Goal: Information Seeking & Learning: Find specific fact

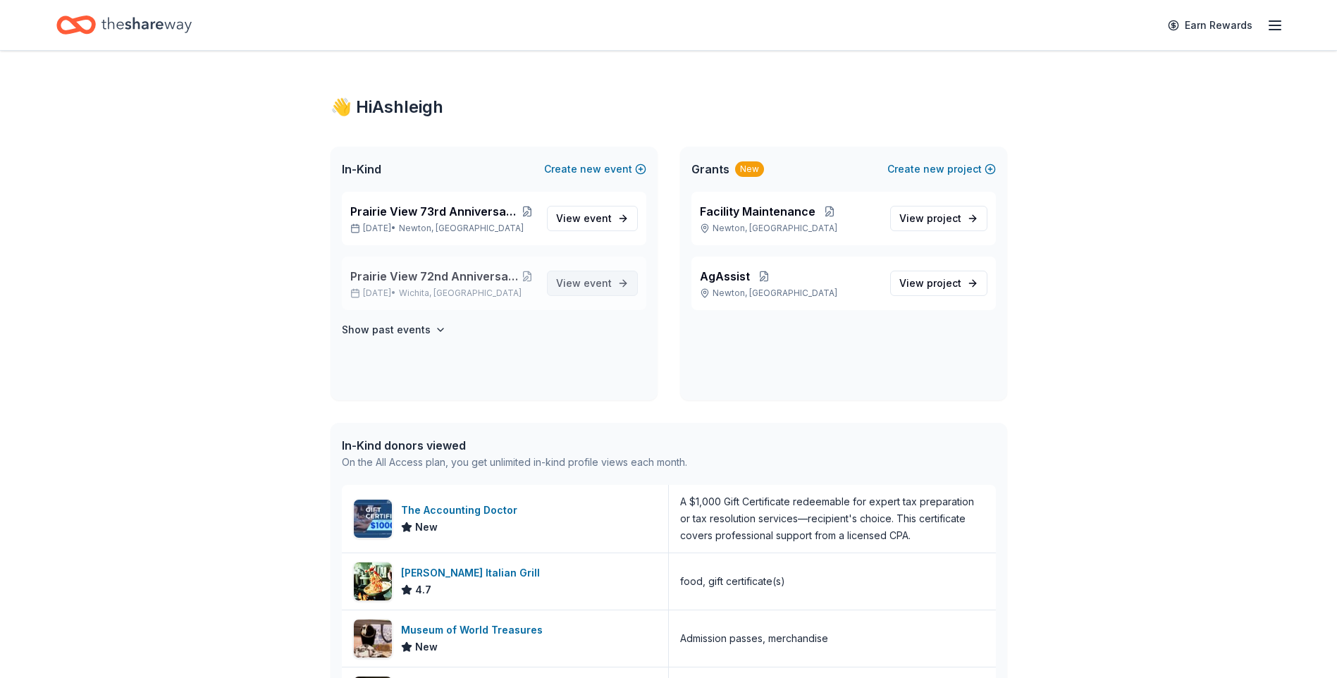
click at [613, 284] on link "View event" at bounding box center [592, 283] width 91 height 25
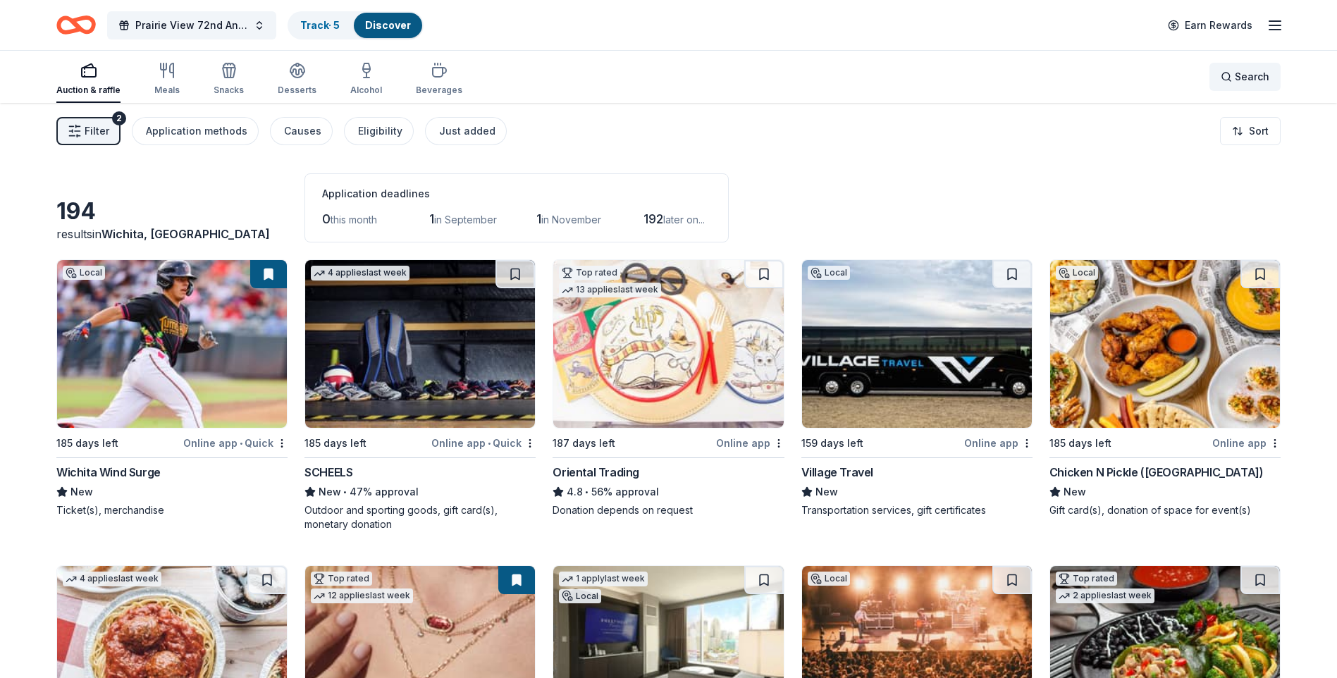
click at [1248, 73] on span "Search" at bounding box center [1252, 76] width 35 height 17
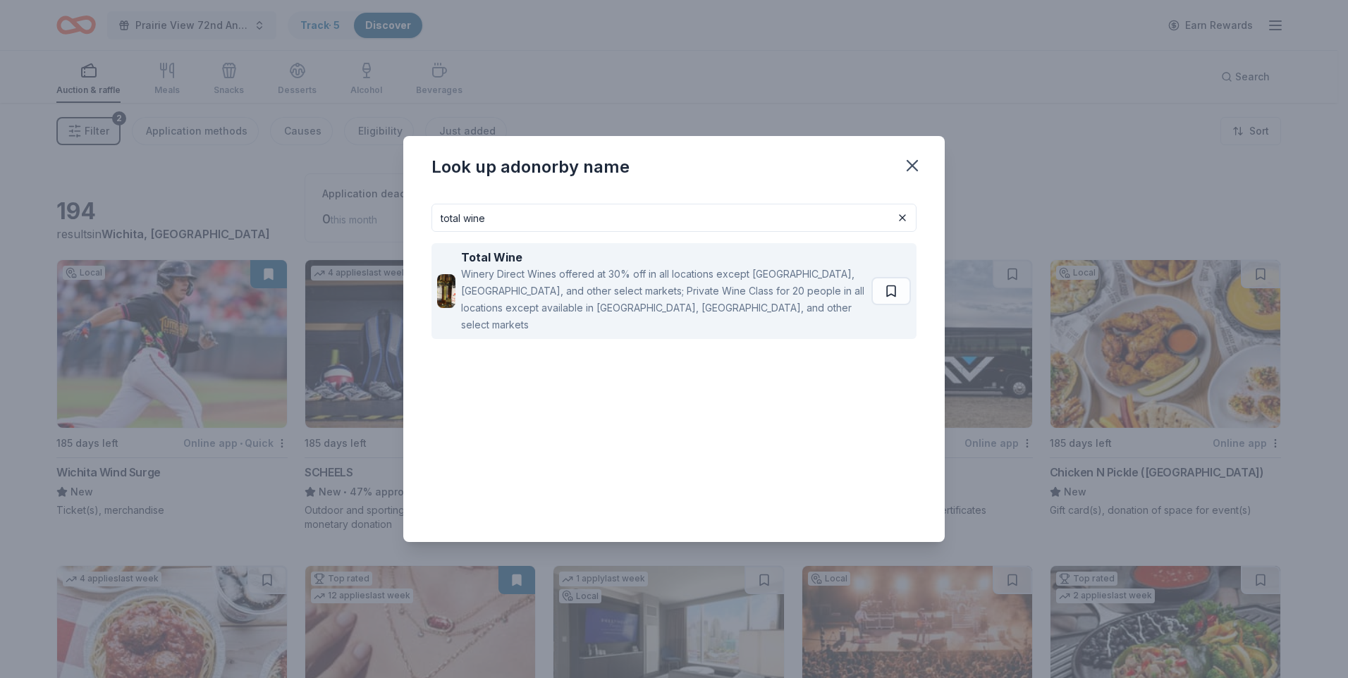
type input "total wine"
click at [581, 281] on div "Winery Direct Wines offered at 30% off in all locations except [GEOGRAPHIC_DATA…" at bounding box center [663, 300] width 405 height 68
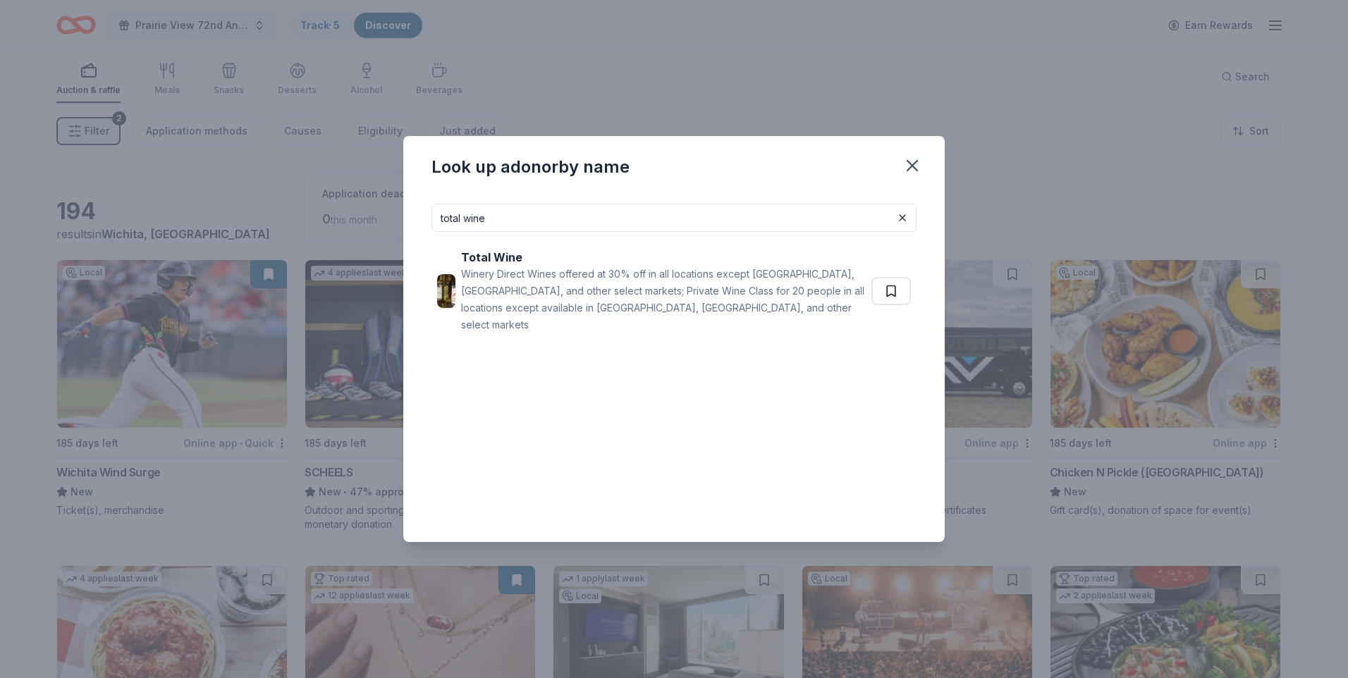
click at [766, 88] on div "Look up a donor by name total wine Total Wine Winery Direct Wines offered at 30…" at bounding box center [674, 339] width 1348 height 678
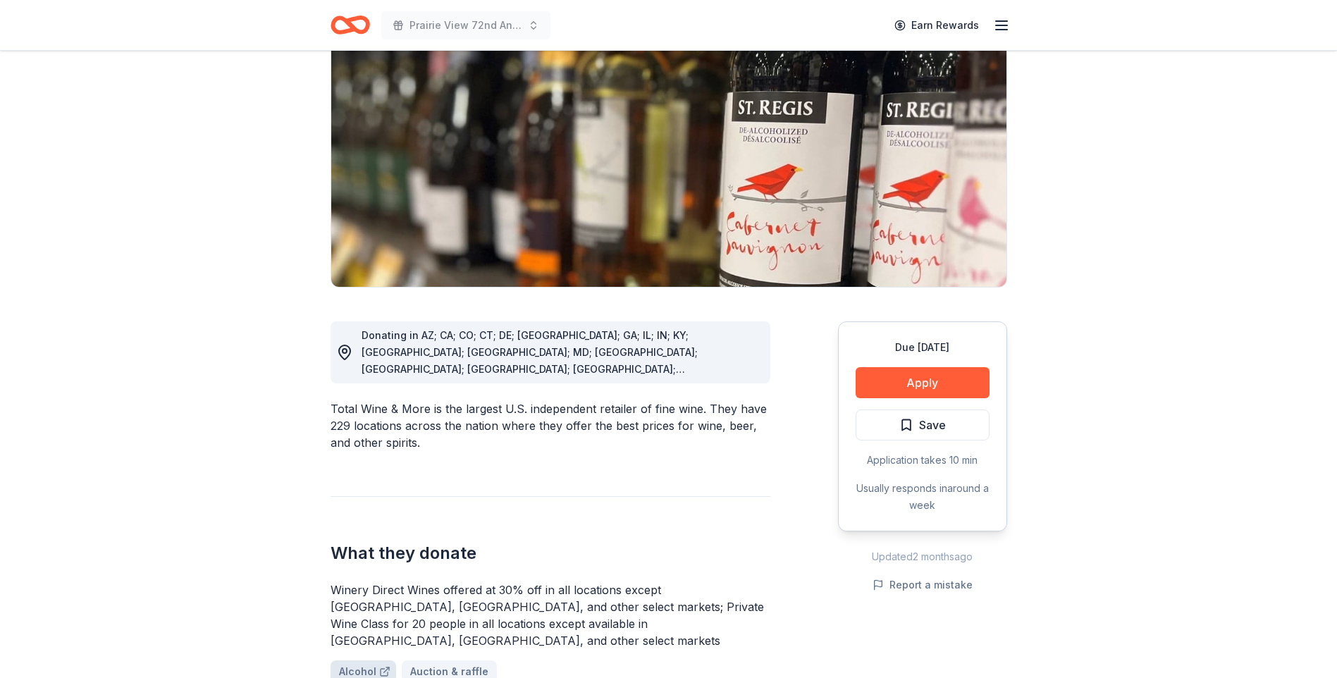
scroll to position [564, 0]
